Goal: Information Seeking & Learning: Learn about a topic

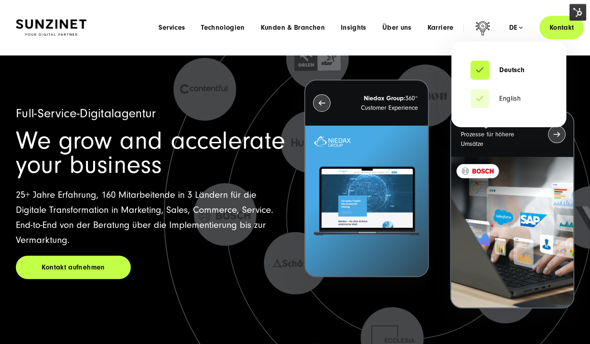
click at [520, 27] on div "de" at bounding box center [516, 28] width 14 height 8
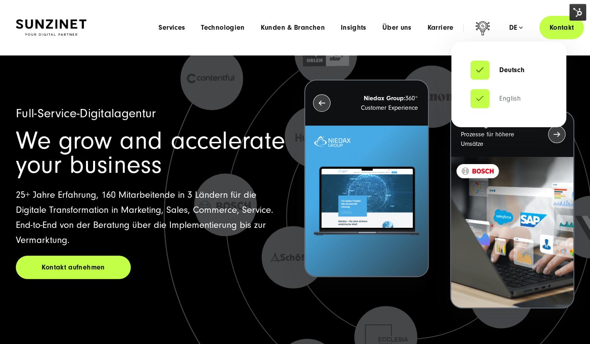
click at [505, 97] on link "English" at bounding box center [495, 99] width 50 height 8
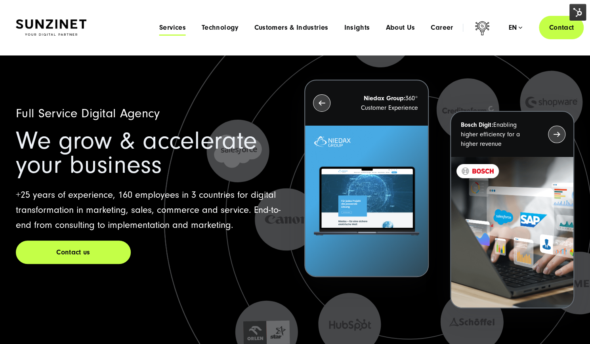
click at [166, 27] on span "Services" at bounding box center [172, 28] width 27 height 8
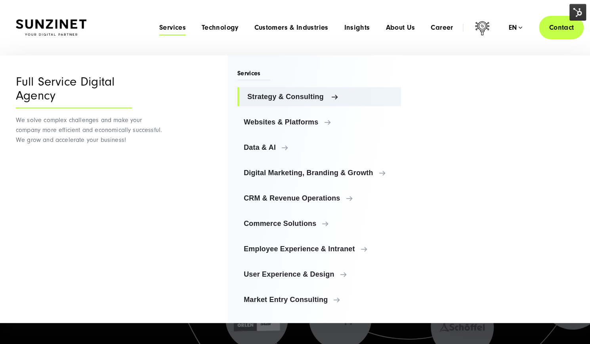
click at [316, 99] on span "Strategy & Consulting" at bounding box center [320, 97] width 147 height 8
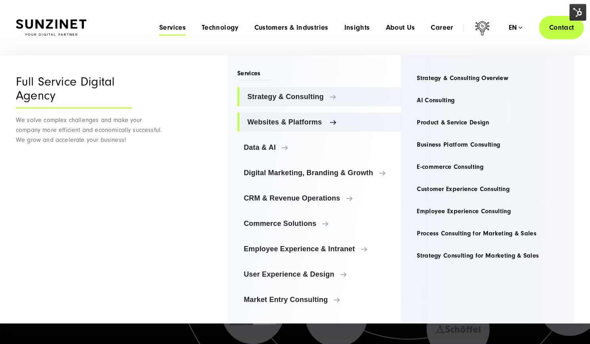
click at [314, 123] on span "Websites & Platforms" at bounding box center [320, 122] width 147 height 8
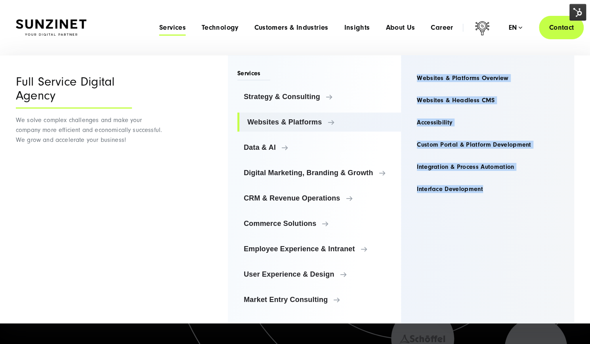
drag, startPoint x: 416, startPoint y: 58, endPoint x: 497, endPoint y: 235, distance: 194.7
click at [497, 235] on div "Websites & Platforms Websites & Platforms Overview Websites & Headless CMS Acce…" at bounding box center [487, 189] width 173 height 268
copy ul "Websites & Platforms Overview Websites & Headless CMS Accessibility Custom Port…"
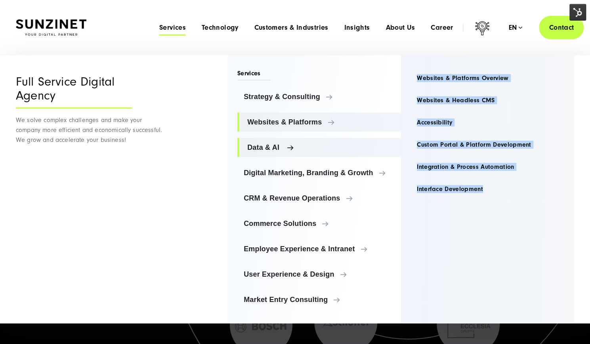
click at [266, 149] on span "Data & AI" at bounding box center [320, 147] width 147 height 8
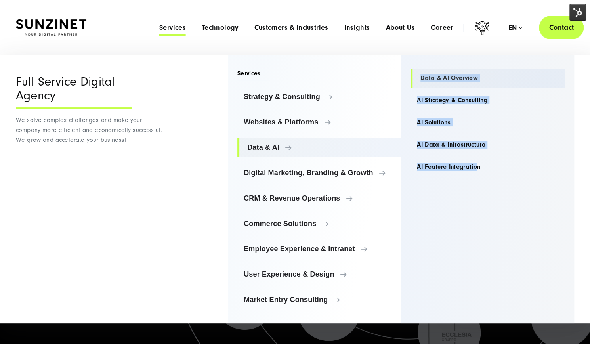
drag, startPoint x: 465, startPoint y: 167, endPoint x: 416, endPoint y: 76, distance: 102.5
click at [416, 76] on div "Data & AI Data & AI Overview AI Strategy & Consulting AI Solutions" at bounding box center [487, 189] width 173 height 268
copy ul "Data & AI Overview AI Strategy & Consulting AI Solutions AI Data & Infrastructu…"
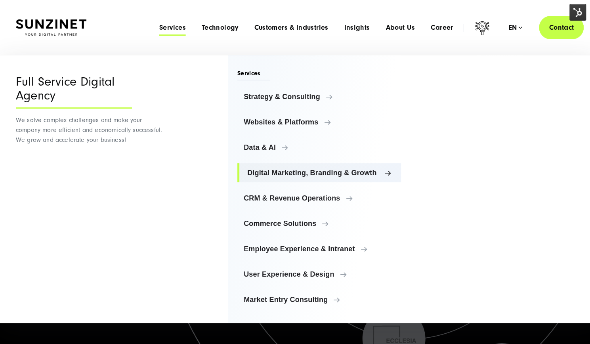
click at [326, 171] on span "Digital Marketing, Branding & Growth" at bounding box center [320, 173] width 147 height 8
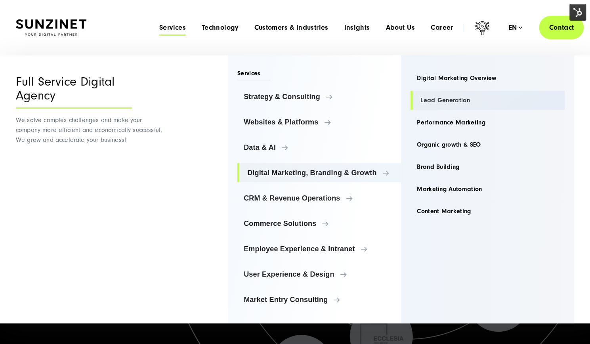
drag, startPoint x: 482, startPoint y: 227, endPoint x: 413, endPoint y: 91, distance: 152.4
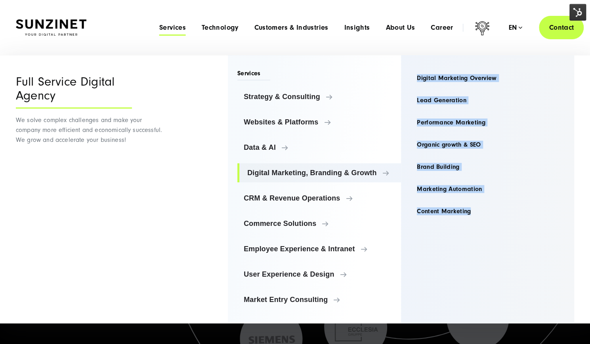
drag, startPoint x: 413, startPoint y: 91, endPoint x: 476, endPoint y: 294, distance: 212.0
click at [476, 294] on div "Digital Marketing, Branding & Growth Digital Marketing Overview Lead Generation…" at bounding box center [487, 189] width 173 height 268
copy ul "Digital Marketing Overview Lead Generation Performance Marketing Organic growth…"
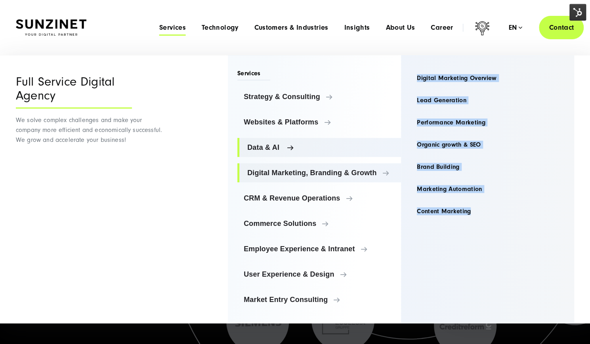
click at [270, 146] on span "Data & AI" at bounding box center [320, 147] width 147 height 8
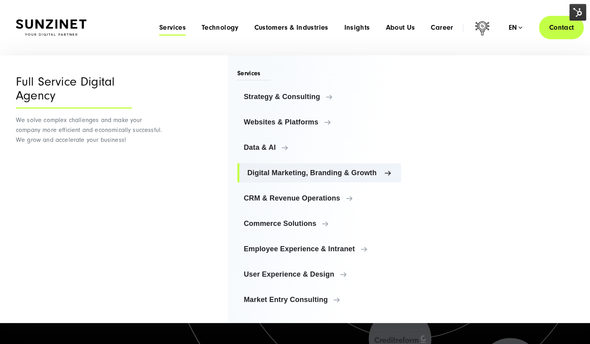
click at [304, 172] on span "Digital Marketing, Branding & Growth" at bounding box center [320, 173] width 147 height 8
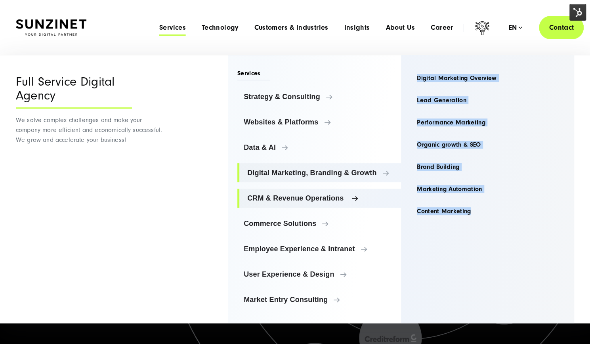
click at [307, 203] on link "CRM & Revenue Operations" at bounding box center [319, 198] width 164 height 19
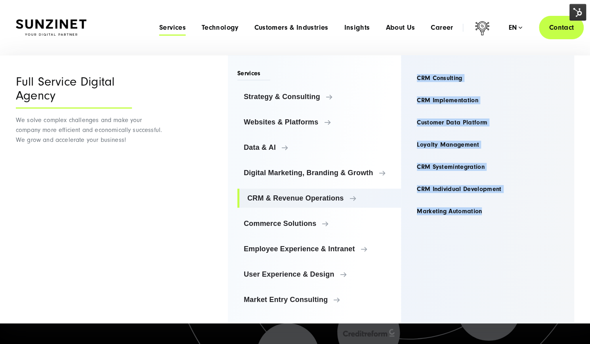
drag, startPoint x: 415, startPoint y: 55, endPoint x: 488, endPoint y: 231, distance: 190.1
click at [488, 231] on div "CRM & Revenue Operations CRM Consulting CRM Implementation Customer Data Platfo…" at bounding box center [487, 189] width 173 height 268
copy ul "CRM Consulting CRM Implementation Customer Data Platform Loyalty Management CRM…"
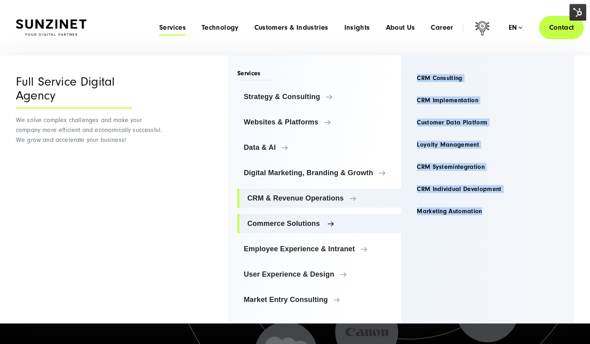
click at [287, 221] on span "Commerce Solutions" at bounding box center [320, 224] width 147 height 8
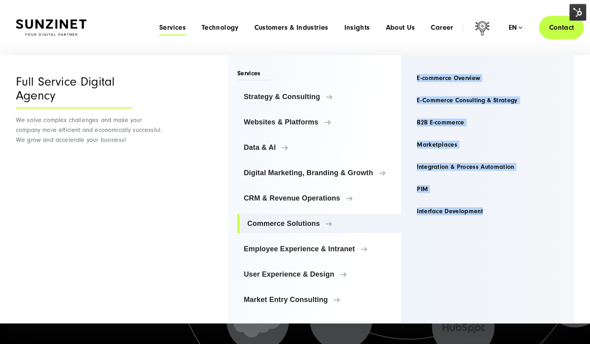
drag, startPoint x: 411, startPoint y: 58, endPoint x: 487, endPoint y: 222, distance: 180.5
click at [487, 222] on div "Commerce Solutions E-commerce Overview E-Commerce Consulting & Strategy B2B E-c…" at bounding box center [487, 189] width 173 height 268
copy ul "E-commerce Overview E-Commerce Consulting & Strategy B2B E-commerce Marketplace…"
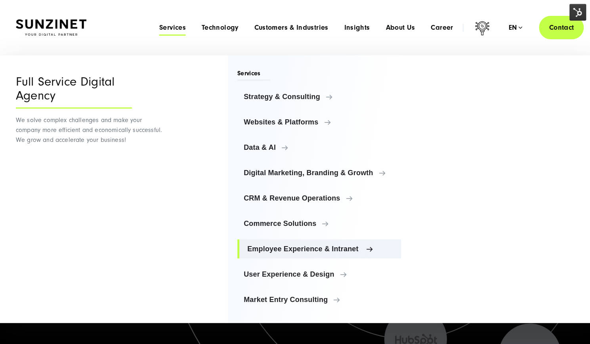
click at [280, 246] on span "Employee Experience & Intranet" at bounding box center [320, 249] width 147 height 8
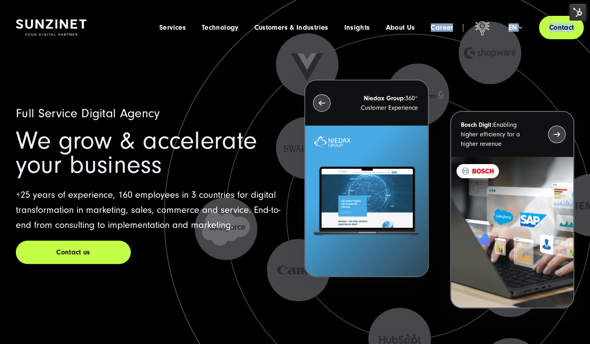
drag, startPoint x: 426, startPoint y: 50, endPoint x: 447, endPoint y: 110, distance: 63.8
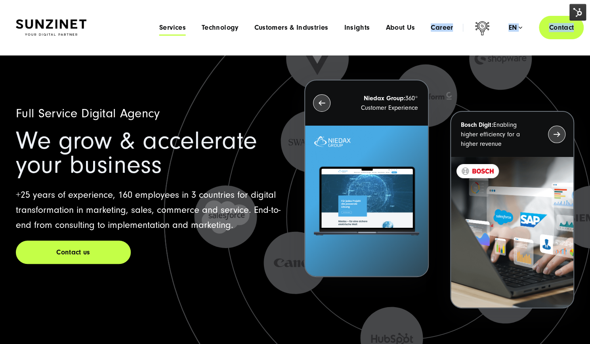
click at [168, 28] on span "Services" at bounding box center [172, 28] width 27 height 8
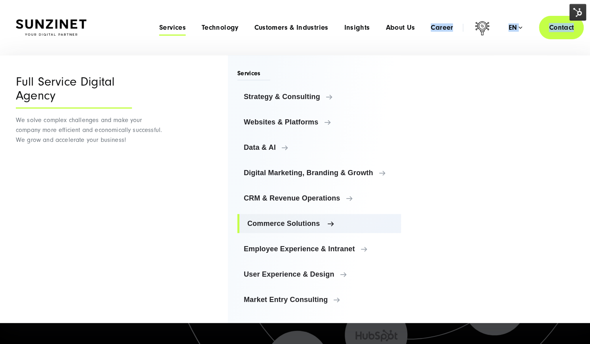
click at [289, 225] on span "Commerce Solutions" at bounding box center [320, 224] width 147 height 8
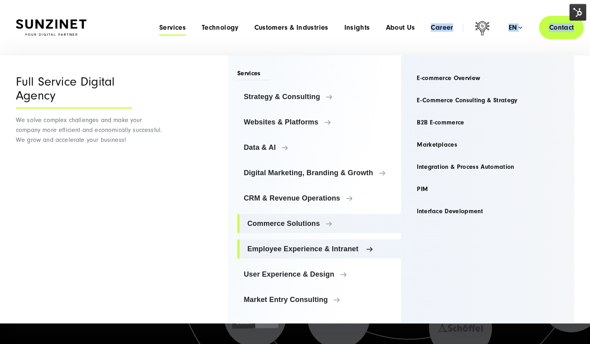
click at [270, 248] on span "Employee Experience & Intranet" at bounding box center [320, 249] width 147 height 8
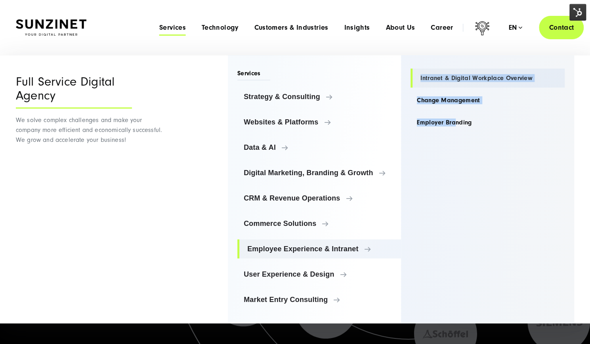
drag, startPoint x: 457, startPoint y: 147, endPoint x: 416, endPoint y: 81, distance: 77.4
click at [416, 81] on div "Employee Experience & Intranet Intranet & Digital Workplace Overview Change Man…" at bounding box center [487, 189] width 173 height 268
drag, startPoint x: 497, startPoint y: 154, endPoint x: 415, endPoint y: 79, distance: 110.8
click at [415, 79] on div "Employee Experience & Intranet Intranet & Digital Workplace Overview Change Man…" at bounding box center [487, 189] width 173 height 268
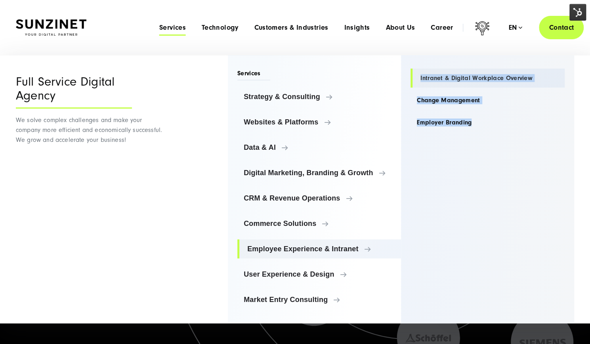
copy ul "Intranet & Digital Workplace Overview Change Management Employer Branding"
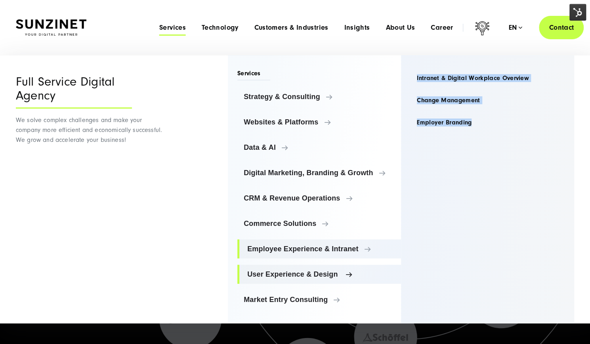
click at [297, 272] on span "User Experience & Design" at bounding box center [320, 274] width 147 height 8
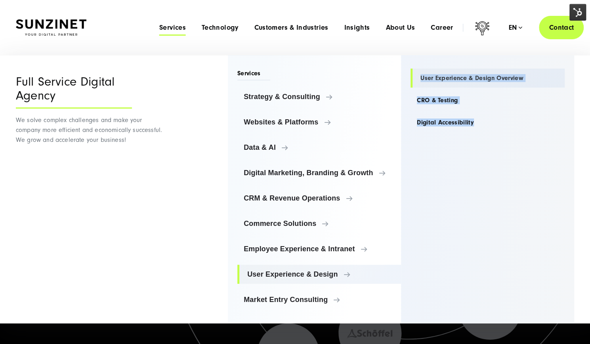
drag, startPoint x: 473, startPoint y: 136, endPoint x: 415, endPoint y: 78, distance: 81.3
click at [415, 78] on div "User Experience & Design User Experience & Design Overview CRO & Testing Digita…" at bounding box center [487, 189] width 173 height 268
copy ul "User Experience & Design Overview CRO & Testing Digital Accessibility"
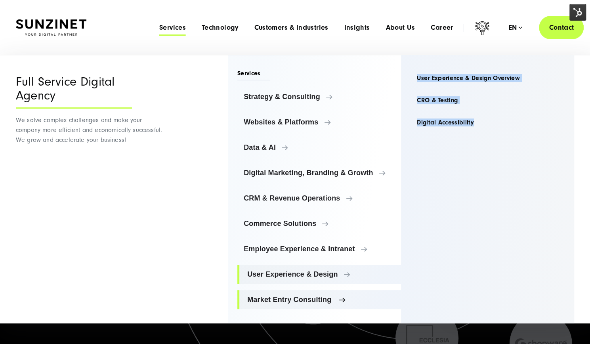
click at [275, 298] on span "Market Entry Consulting" at bounding box center [320, 300] width 147 height 8
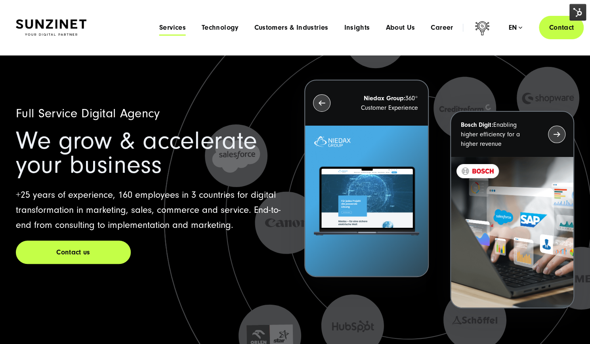
click at [169, 27] on span "Services" at bounding box center [172, 28] width 27 height 8
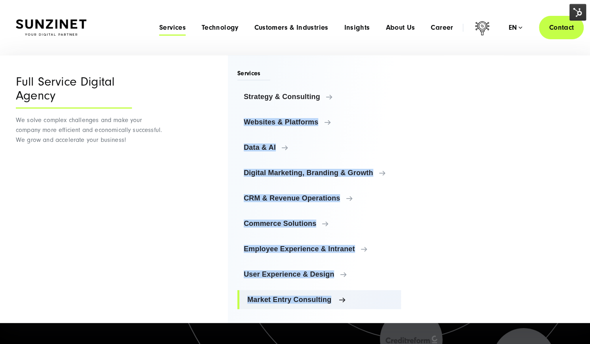
drag, startPoint x: 228, startPoint y: 116, endPoint x: 345, endPoint y: 300, distance: 218.4
click at [345, 300] on div "Services Strategy & Consulting Strategy & Consulting Strategy & Consulting Over…" at bounding box center [314, 189] width 173 height 268
copy ul "Websites & Platforms Websites & Platforms Websites & Platforms Overview Website…"
click at [197, 301] on div "Menu Full Service Digital Agency We solve complex challenges and make your comp…" at bounding box center [295, 189] width 590 height 268
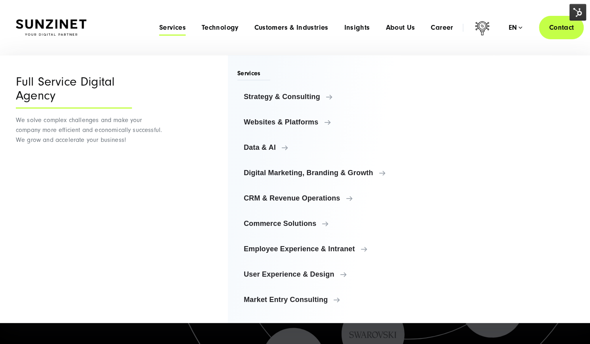
click at [169, 200] on div "Menu Full Service Digital Agency We solve complex challenges and make your comp…" at bounding box center [295, 189] width 590 height 268
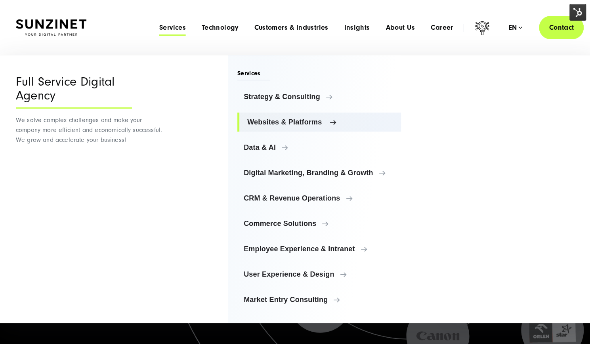
click at [312, 122] on span "Websites & Platforms" at bounding box center [320, 122] width 147 height 8
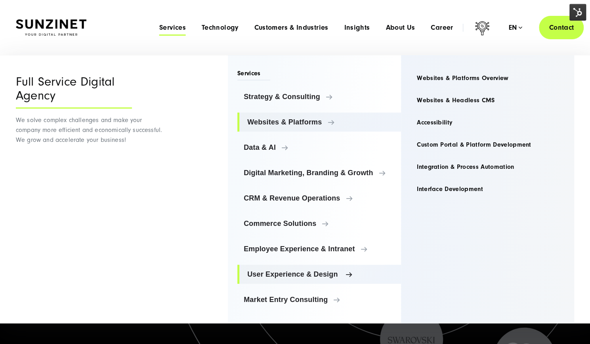
click at [305, 273] on span "User Experience & Design" at bounding box center [320, 274] width 147 height 8
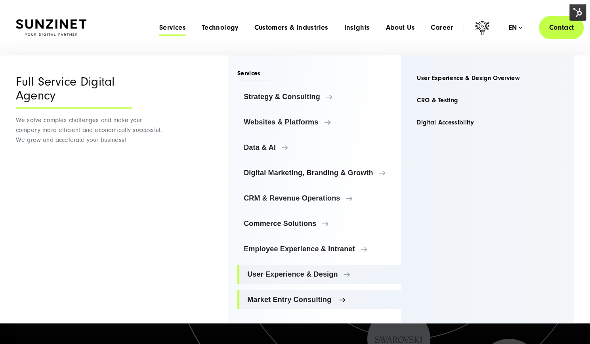
click at [302, 299] on span "Market Entry Consulting" at bounding box center [320, 300] width 147 height 8
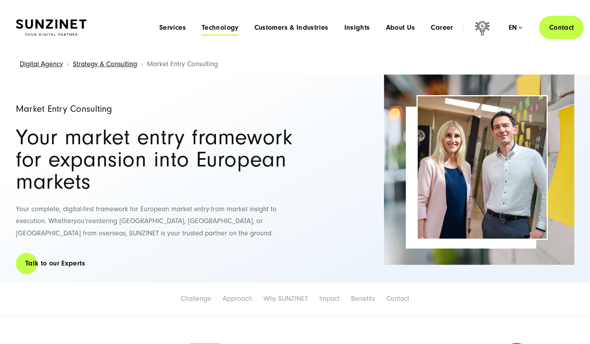
click at [210, 25] on span "Technology" at bounding box center [220, 28] width 37 height 8
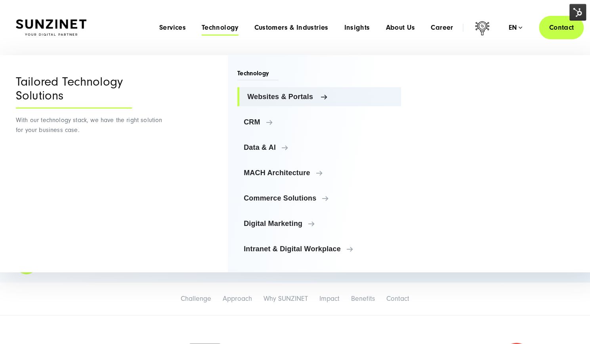
click at [283, 100] on span "Websites & Portals" at bounding box center [320, 97] width 147 height 8
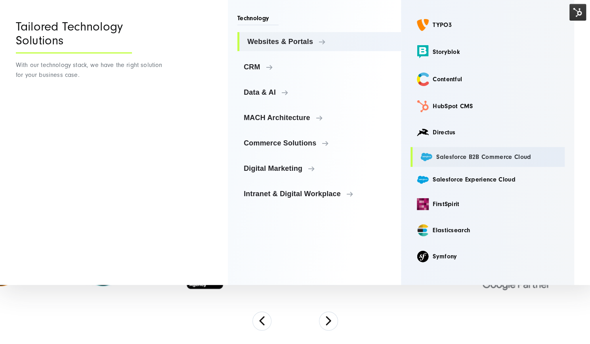
scroll to position [117, 0]
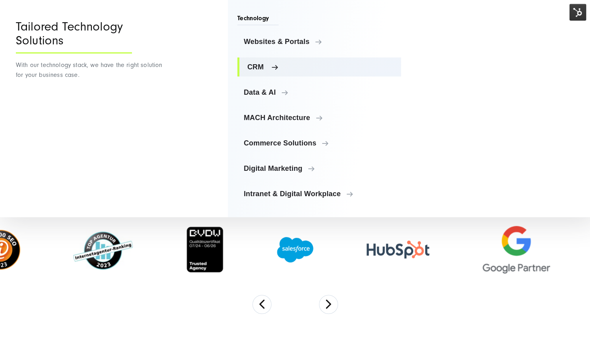
click at [253, 63] on span "CRM" at bounding box center [320, 67] width 147 height 8
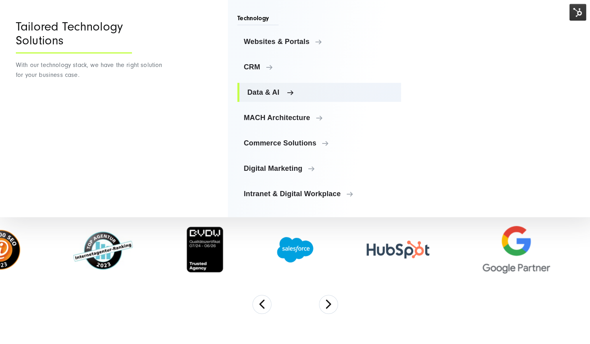
click at [262, 95] on span "Data & AI" at bounding box center [320, 92] width 147 height 8
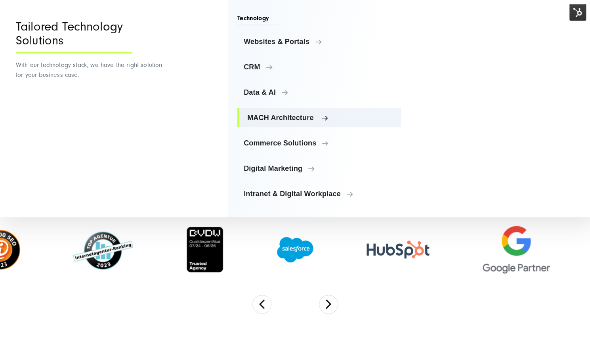
click at [269, 117] on span "MACH Architecture" at bounding box center [320, 118] width 147 height 8
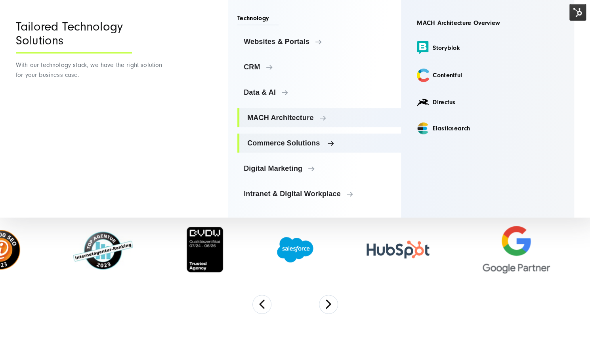
click at [277, 143] on span "Commerce Solutions" at bounding box center [320, 143] width 147 height 8
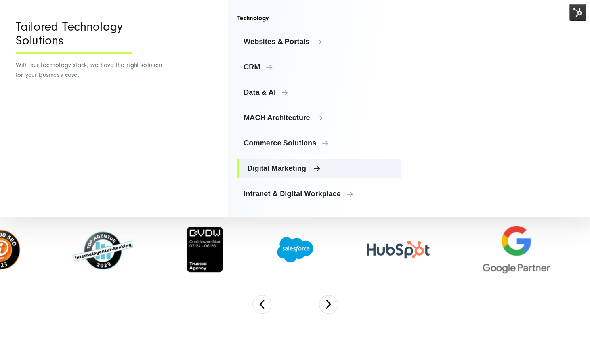
click at [284, 166] on span "Digital Marketing" at bounding box center [320, 168] width 147 height 8
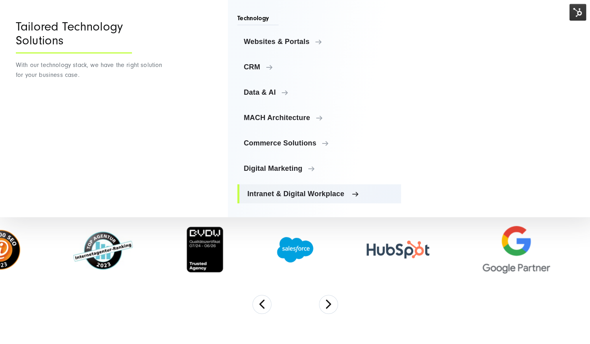
click at [284, 191] on span "Intranet & Digital Workplace" at bounding box center [320, 194] width 147 height 8
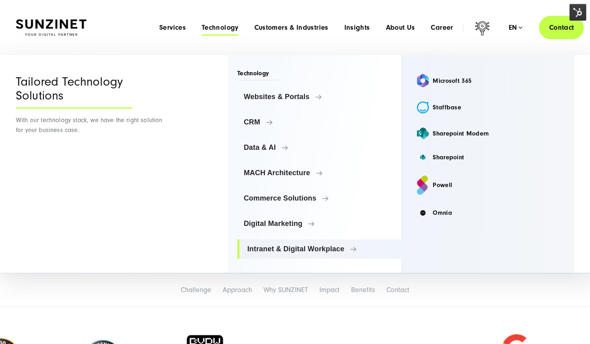
scroll to position [3, 0]
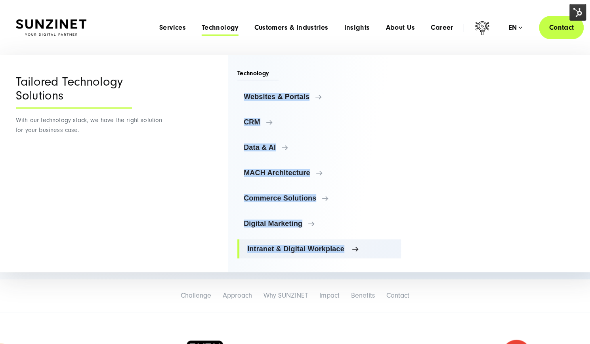
drag, startPoint x: 234, startPoint y: 90, endPoint x: 350, endPoint y: 251, distance: 198.8
click at [350, 251] on div "Technology Websites & Portals Websites & Portals TYPO3 Storyblok CRM" at bounding box center [314, 163] width 173 height 217
copy ul "Websites & Portals Websites & Portals TYPO3 Storyblok Contentful HubSpot CMS Di…"
click at [285, 27] on span "Customers & Industries" at bounding box center [291, 28] width 74 height 8
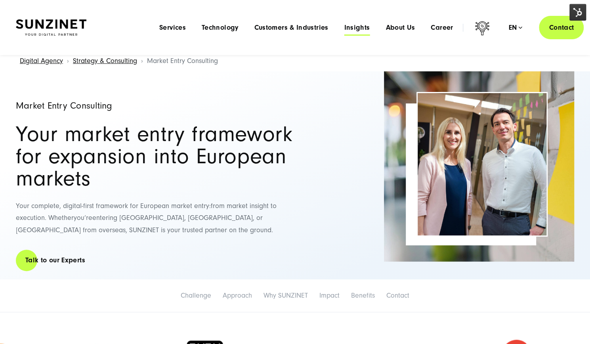
click at [359, 27] on span "Insights" at bounding box center [357, 28] width 26 height 8
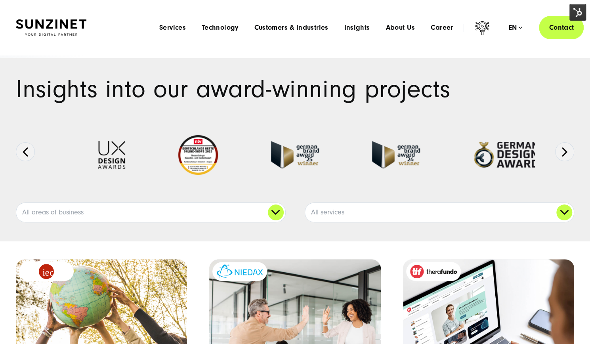
click at [78, 27] on img at bounding box center [51, 27] width 71 height 17
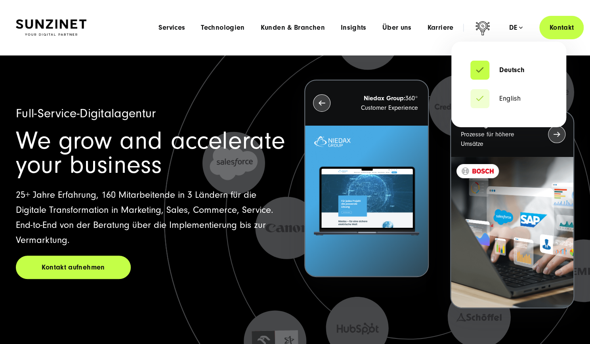
click at [517, 32] on div "Deutsch English de" at bounding box center [516, 28] width 14 height 8
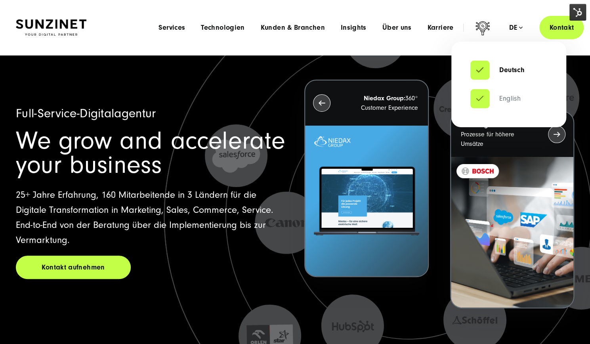
click at [509, 99] on link "English" at bounding box center [495, 99] width 50 height 8
